Goal: Transaction & Acquisition: Purchase product/service

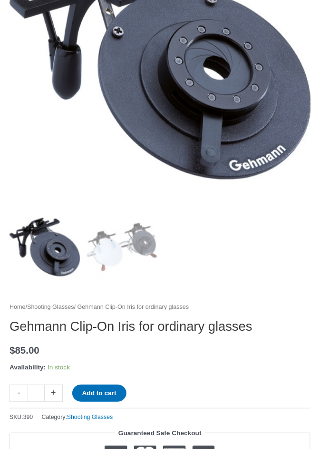
scroll to position [222, 0]
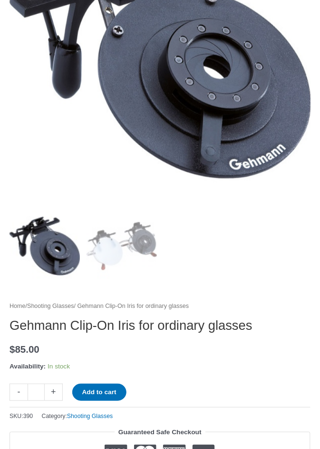
click at [262, 251] on ol at bounding box center [160, 249] width 301 height 77
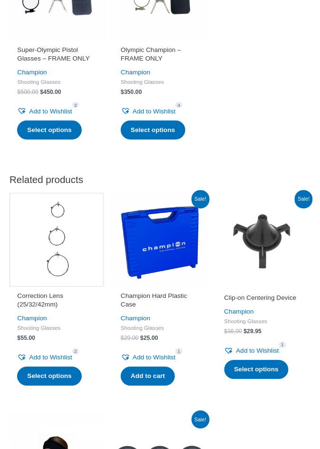
scroll to position [1448, 0]
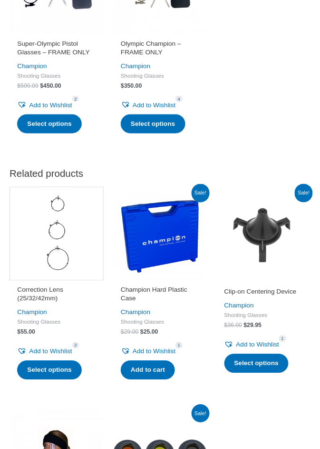
click at [158, 294] on h2 "Champion Hard Plastic Case" at bounding box center [160, 294] width 79 height 17
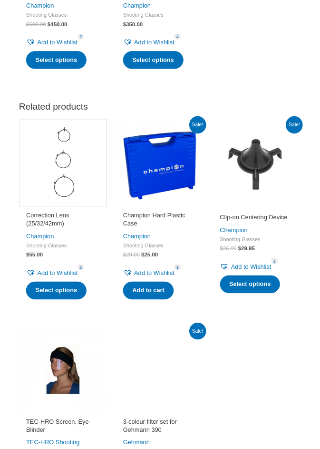
scroll to position [1509, 0]
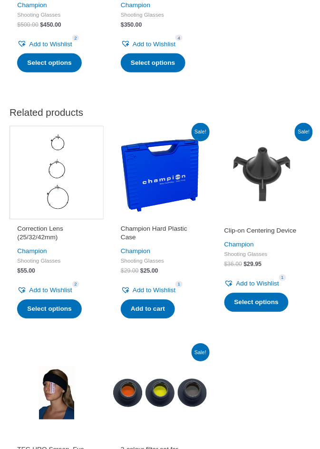
click at [257, 180] on img at bounding box center [264, 173] width 94 height 94
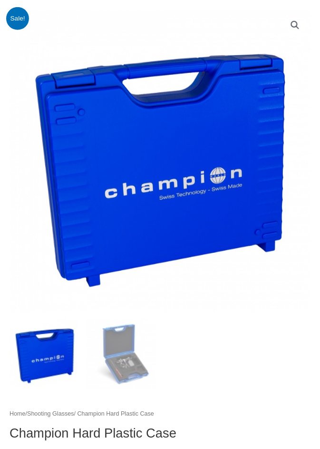
scroll to position [114, 0]
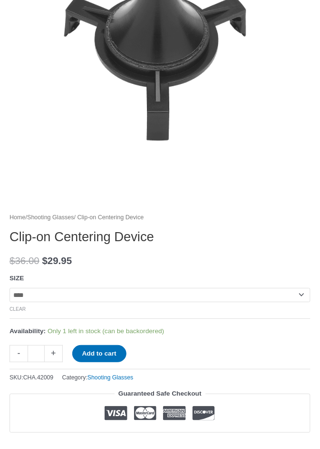
scroll to position [231, 0]
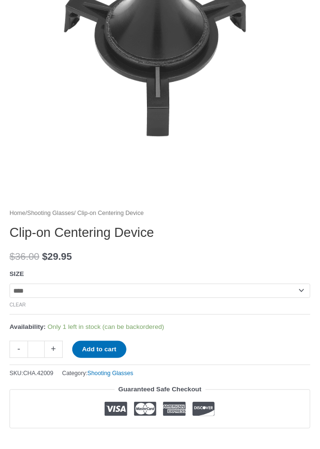
click at [302, 290] on select "**********" at bounding box center [160, 291] width 301 height 14
click at [292, 290] on select "**********" at bounding box center [160, 291] width 301 height 14
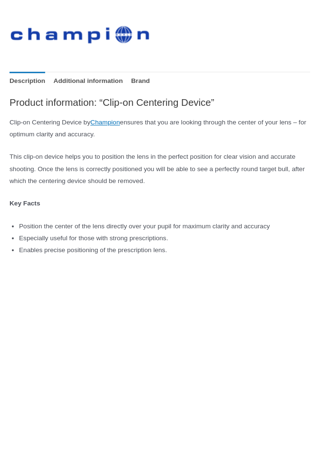
scroll to position [668, 0]
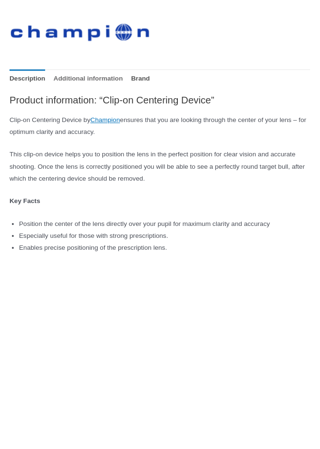
click at [77, 74] on link "Additional information" at bounding box center [89, 79] width 70 height 19
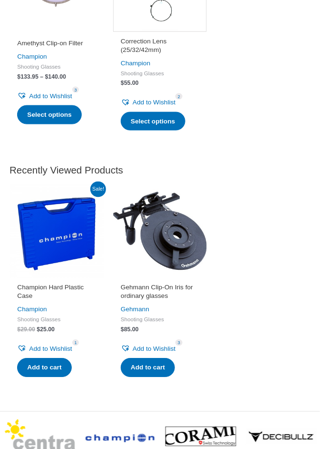
scroll to position [1509, 0]
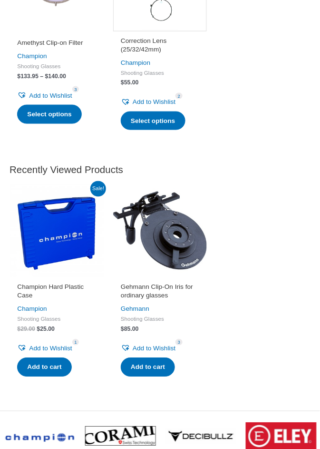
click at [152, 293] on h2 "Gehmann Clip-On Iris for ordinary glasses" at bounding box center [160, 291] width 79 height 17
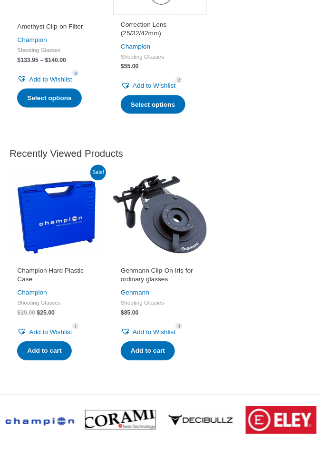
scroll to position [1540, 0]
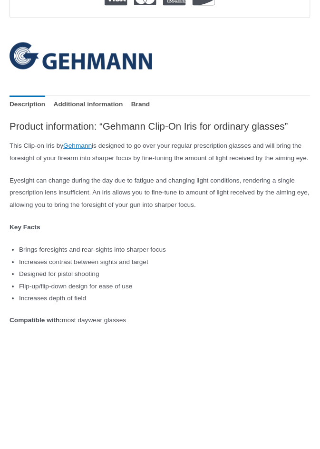
scroll to position [675, 0]
click at [136, 100] on link "Brand" at bounding box center [140, 105] width 19 height 19
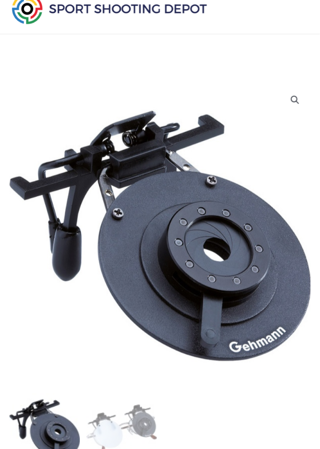
scroll to position [0, 0]
